Goal: Browse casually

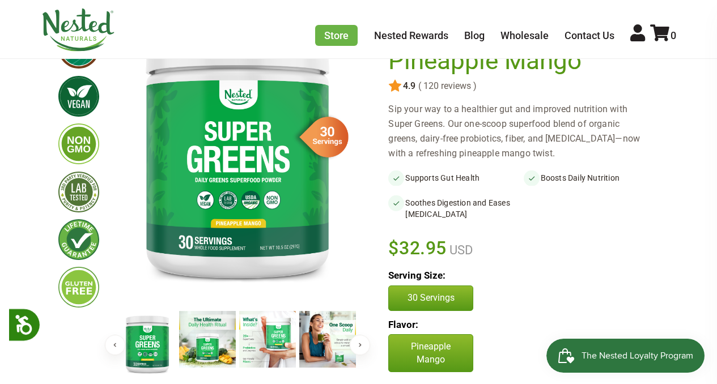
scroll to position [125, 0]
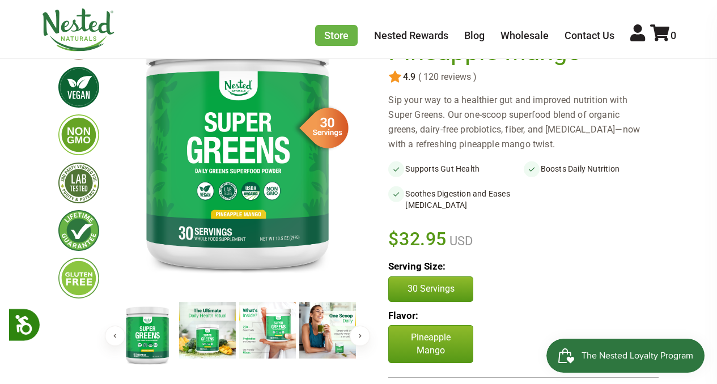
click at [270, 325] on img at bounding box center [267, 330] width 57 height 57
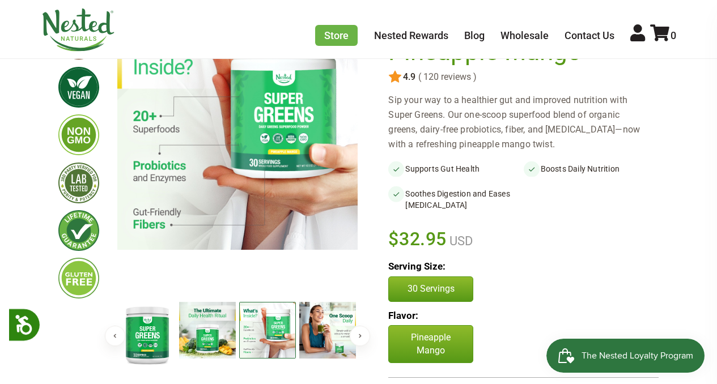
scroll to position [0, 0]
click at [334, 326] on img at bounding box center [327, 330] width 57 height 57
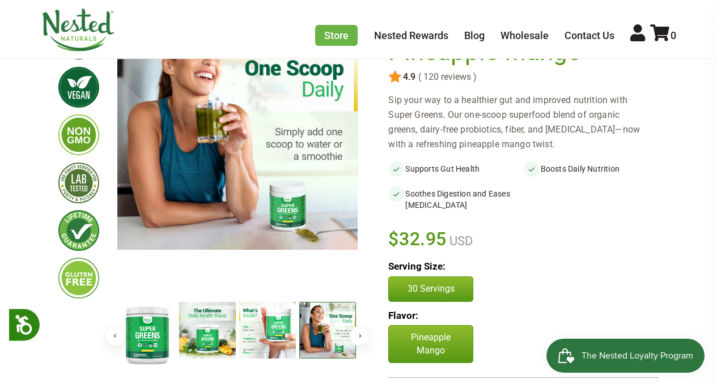
click at [368, 339] on button "Next" at bounding box center [360, 336] width 20 height 20
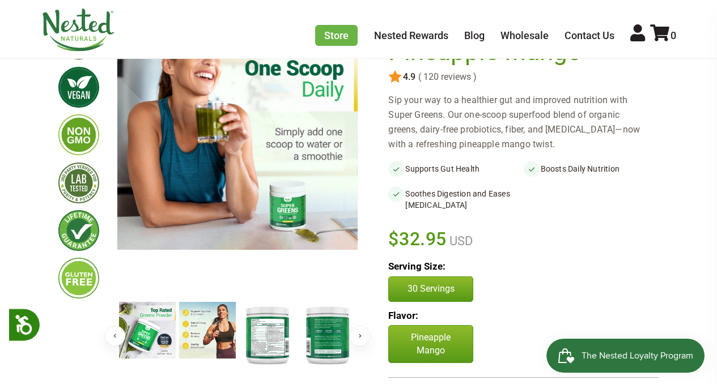
click at [153, 329] on img at bounding box center [147, 330] width 57 height 57
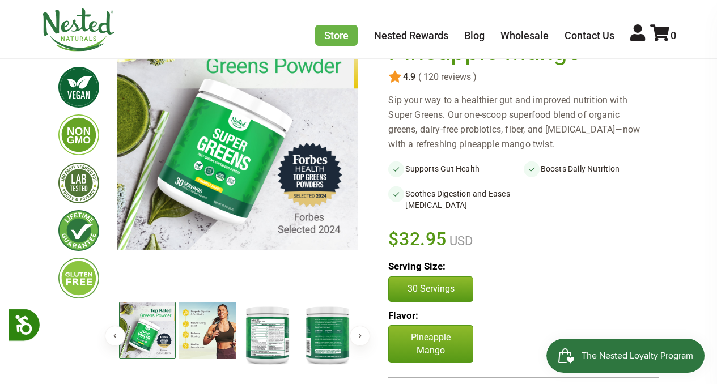
click at [204, 324] on img at bounding box center [207, 330] width 57 height 57
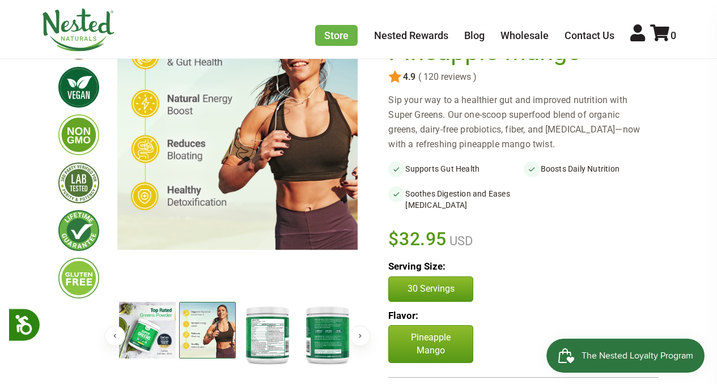
click at [256, 328] on img at bounding box center [267, 334] width 57 height 65
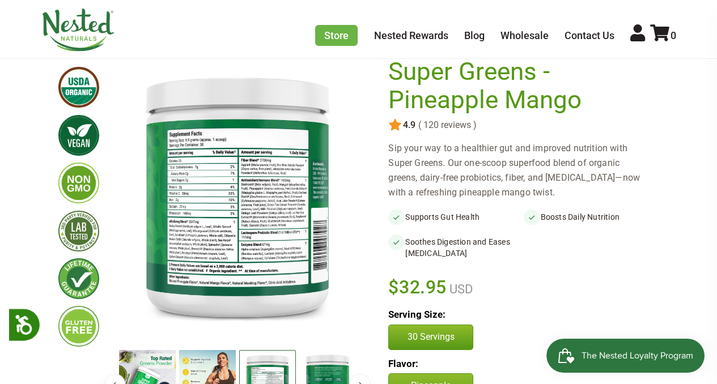
scroll to position [74, 0]
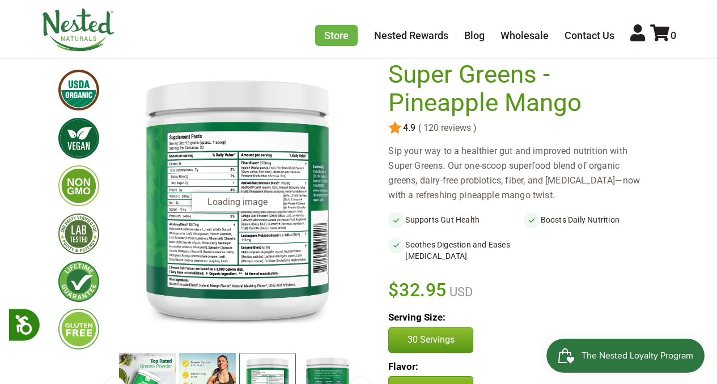
click at [281, 368] on img at bounding box center [267, 385] width 57 height 65
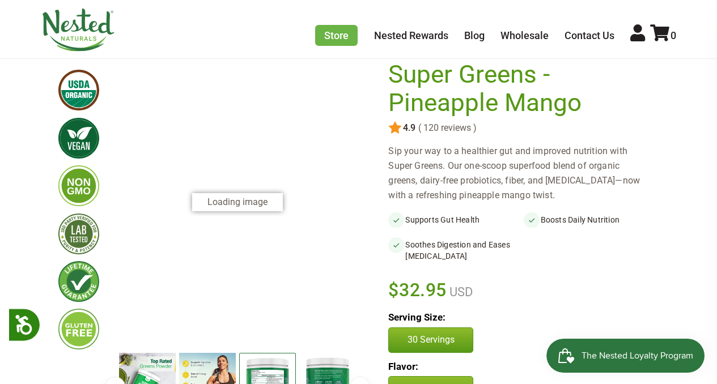
click at [315, 362] on img at bounding box center [327, 385] width 57 height 65
click at [270, 363] on img at bounding box center [267, 385] width 57 height 65
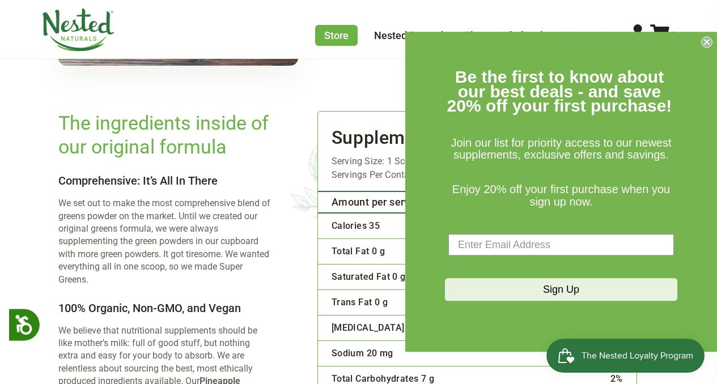
scroll to position [2083, 0]
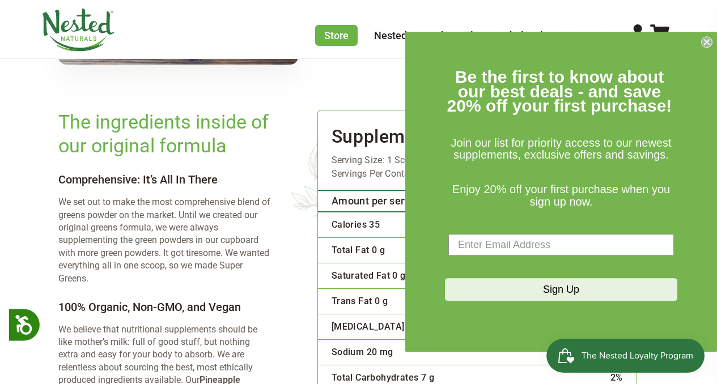
click at [706, 38] on circle "Close dialog" at bounding box center [707, 42] width 11 height 11
